Goal: Navigation & Orientation: Understand site structure

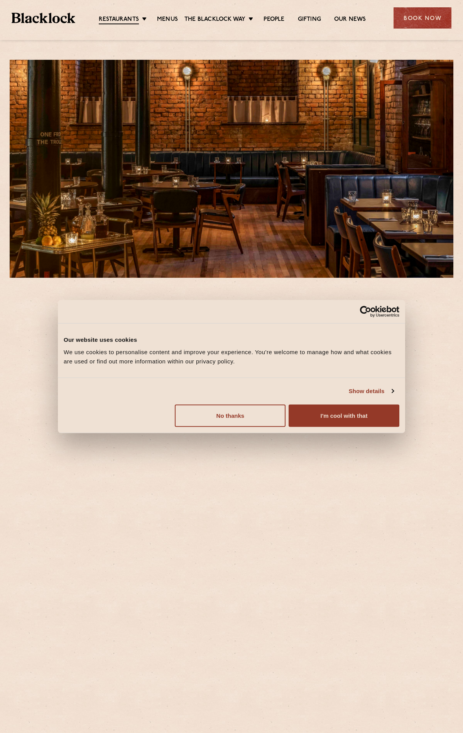
scroll to position [190, 0]
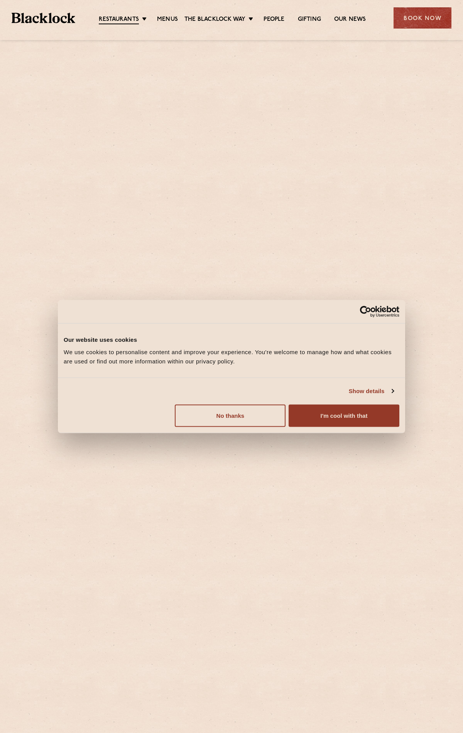
scroll to position [350, 0]
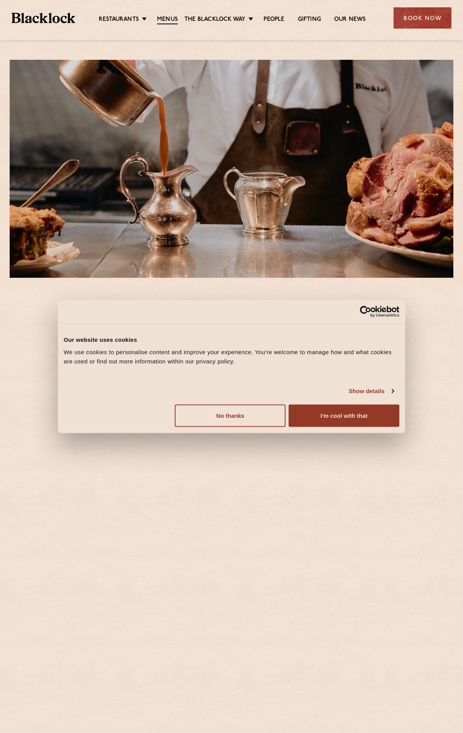
scroll to position [931, 0]
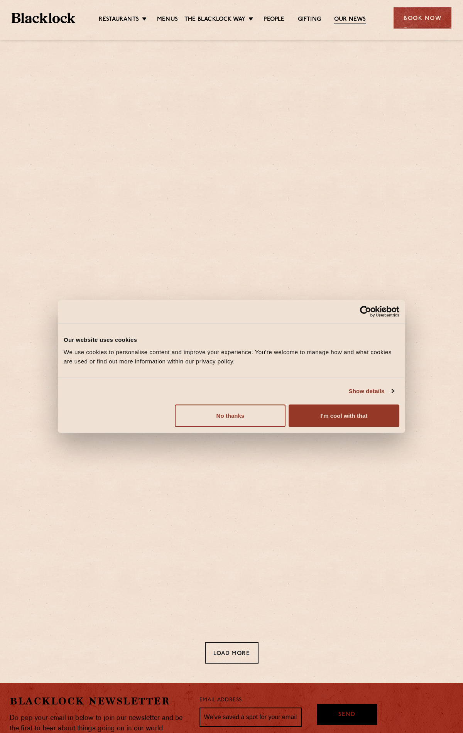
scroll to position [117, 0]
